Goal: Navigation & Orientation: Understand site structure

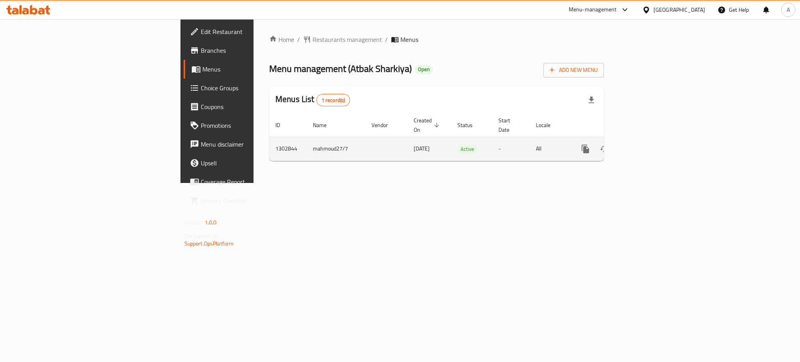
click at [647, 144] on icon "enhanced table" at bounding box center [641, 148] width 9 height 9
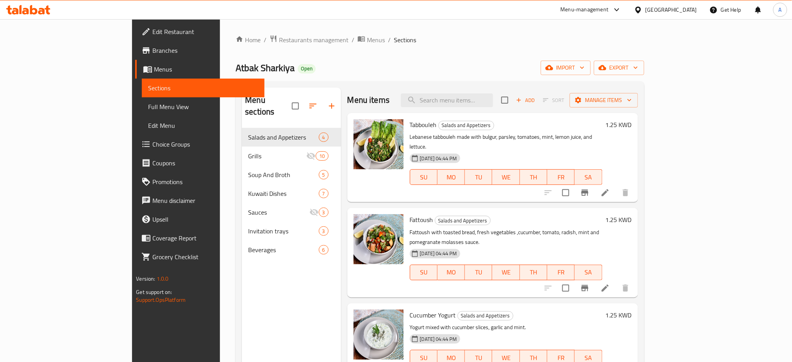
scroll to position [109, 0]
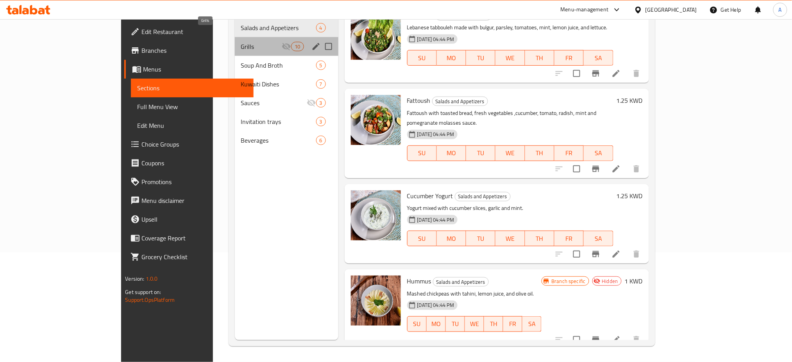
click at [241, 42] on span "Grills" at bounding box center [261, 46] width 41 height 9
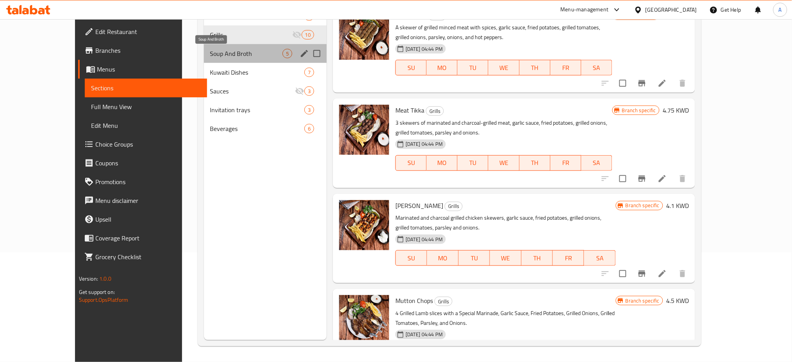
click at [232, 50] on span "Soup And Broth" at bounding box center [246, 53] width 72 height 9
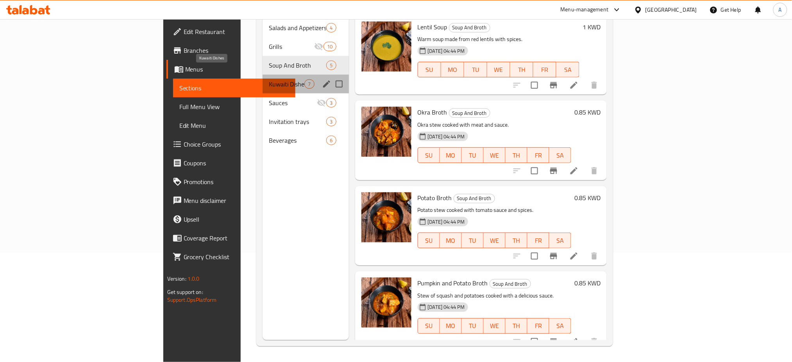
click at [269, 79] on span "Kuwaiti Dishes" at bounding box center [287, 83] width 36 height 9
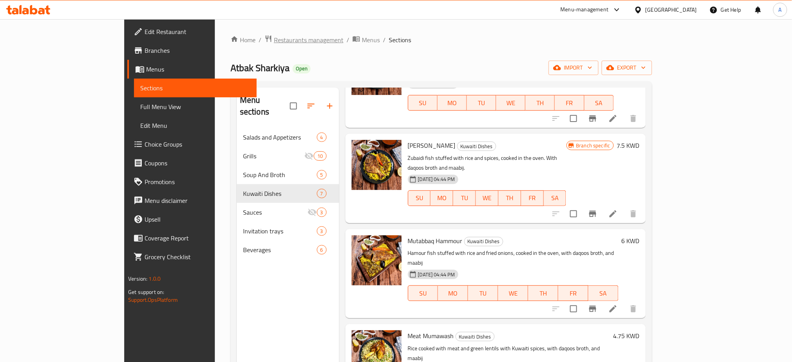
click at [274, 43] on span "Restaurants management" at bounding box center [309, 39] width 70 height 9
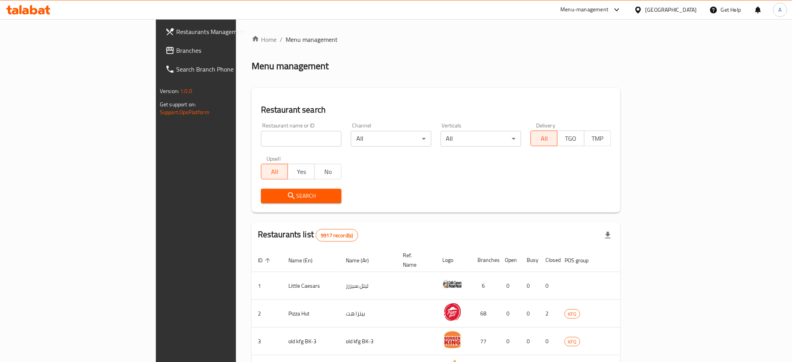
click at [620, 60] on div "Menu management" at bounding box center [436, 66] width 369 height 13
